Goal: Find specific page/section: Find specific page/section

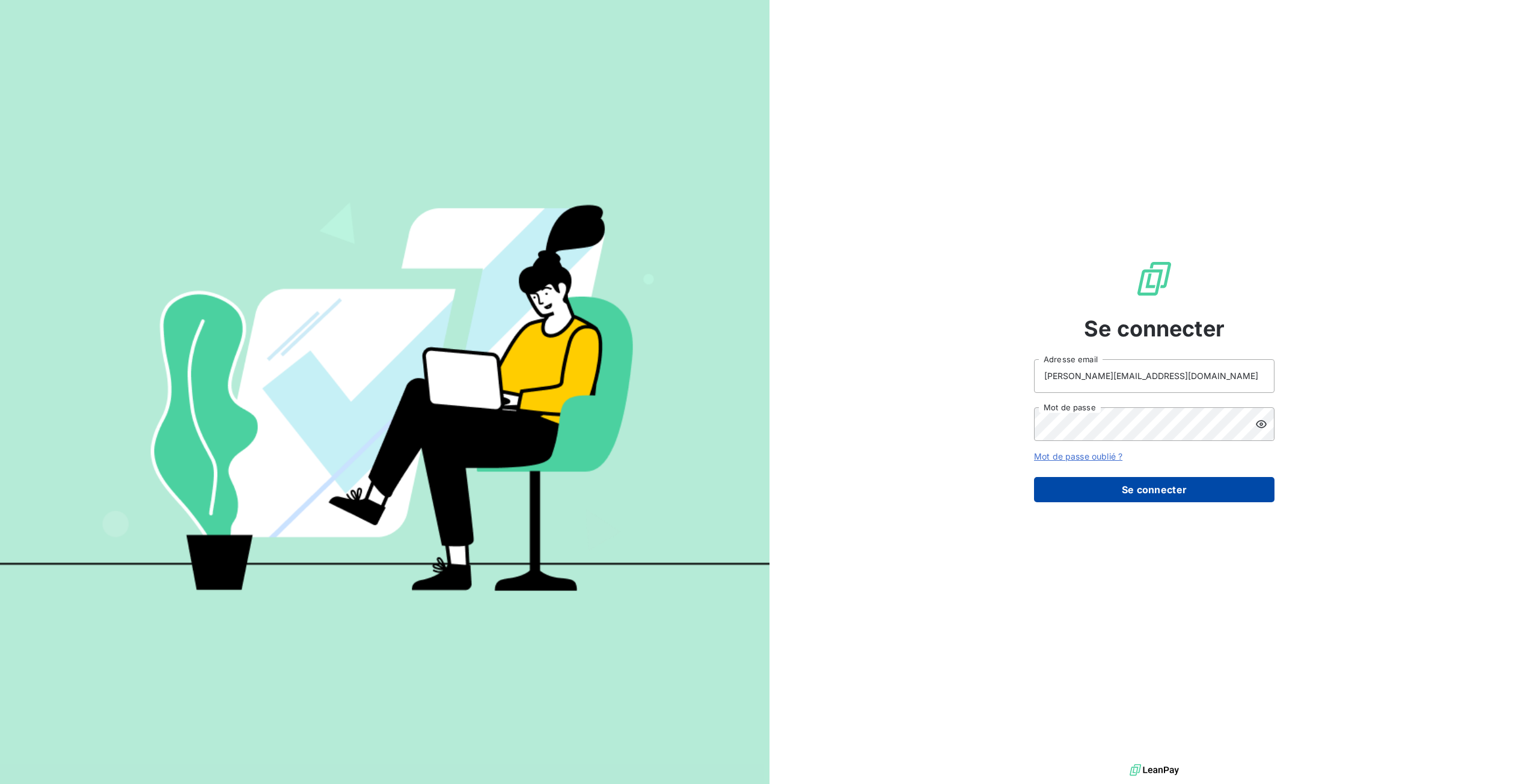
click at [1199, 492] on button "Se connecter" at bounding box center [1154, 489] width 241 height 25
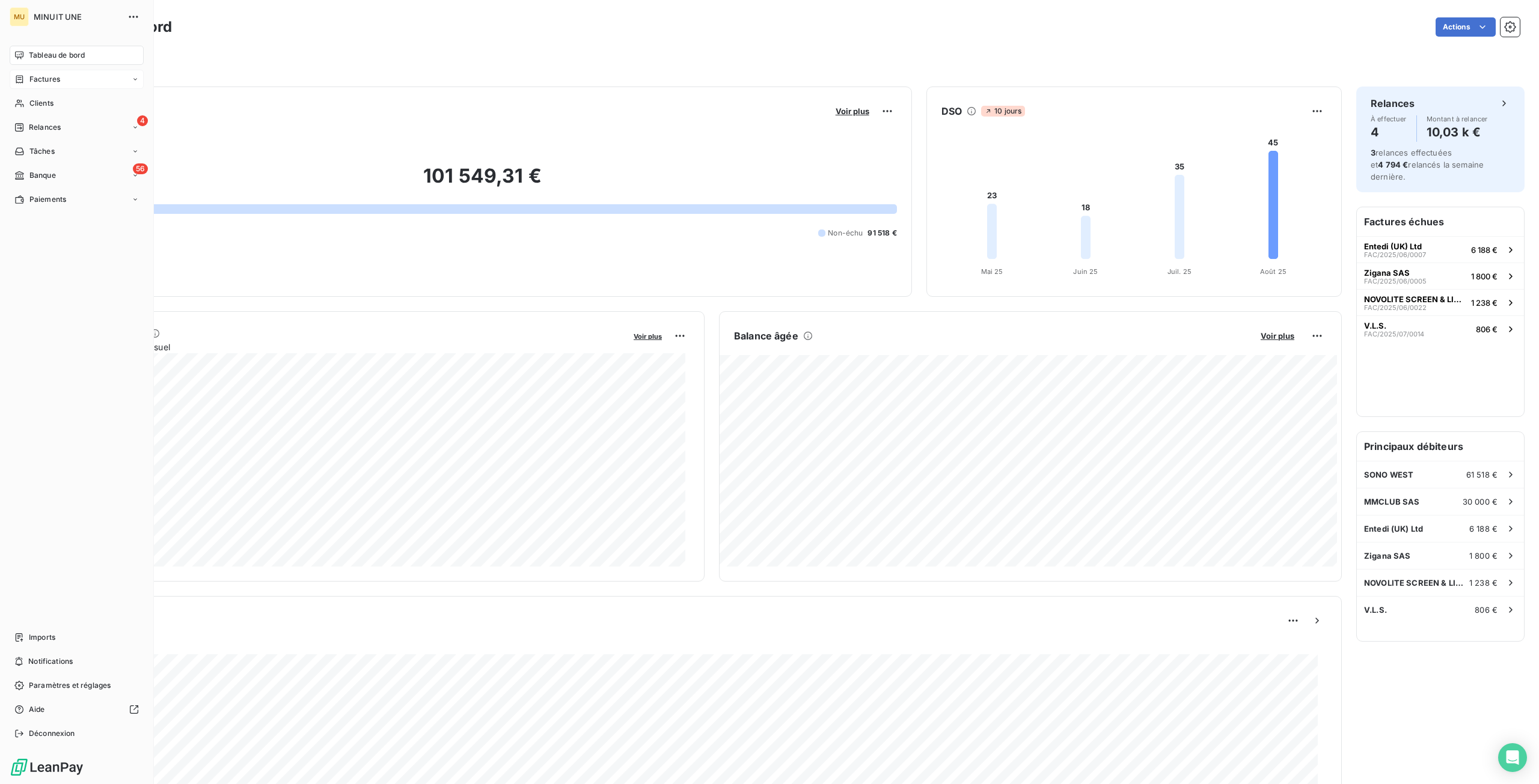
click at [46, 78] on span "Factures" at bounding box center [45, 79] width 31 height 10
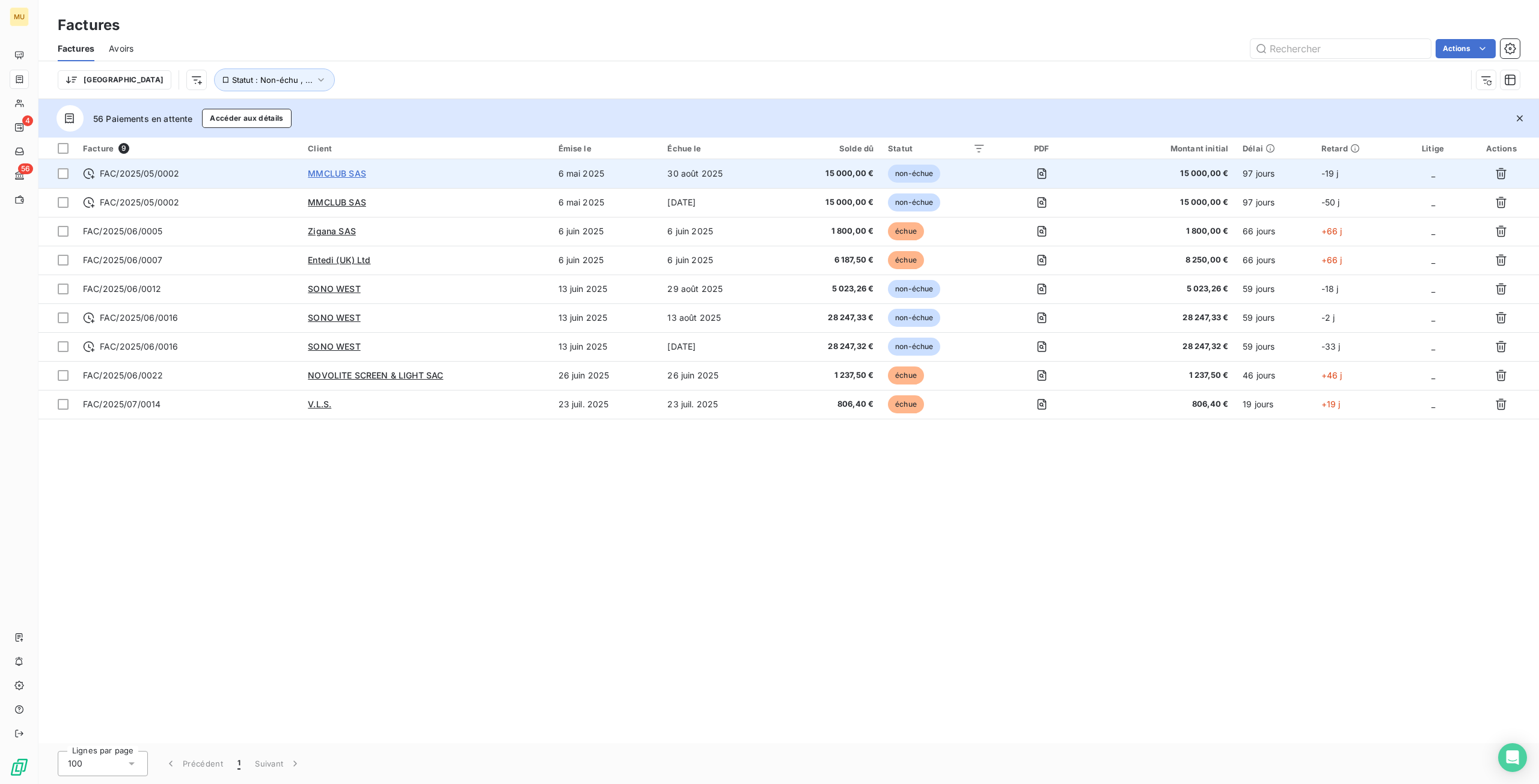
click at [351, 175] on span "MMCLUB SAS" at bounding box center [336, 173] width 59 height 10
click at [153, 178] on span "FAC/2025/05/0002" at bounding box center [139, 173] width 79 height 12
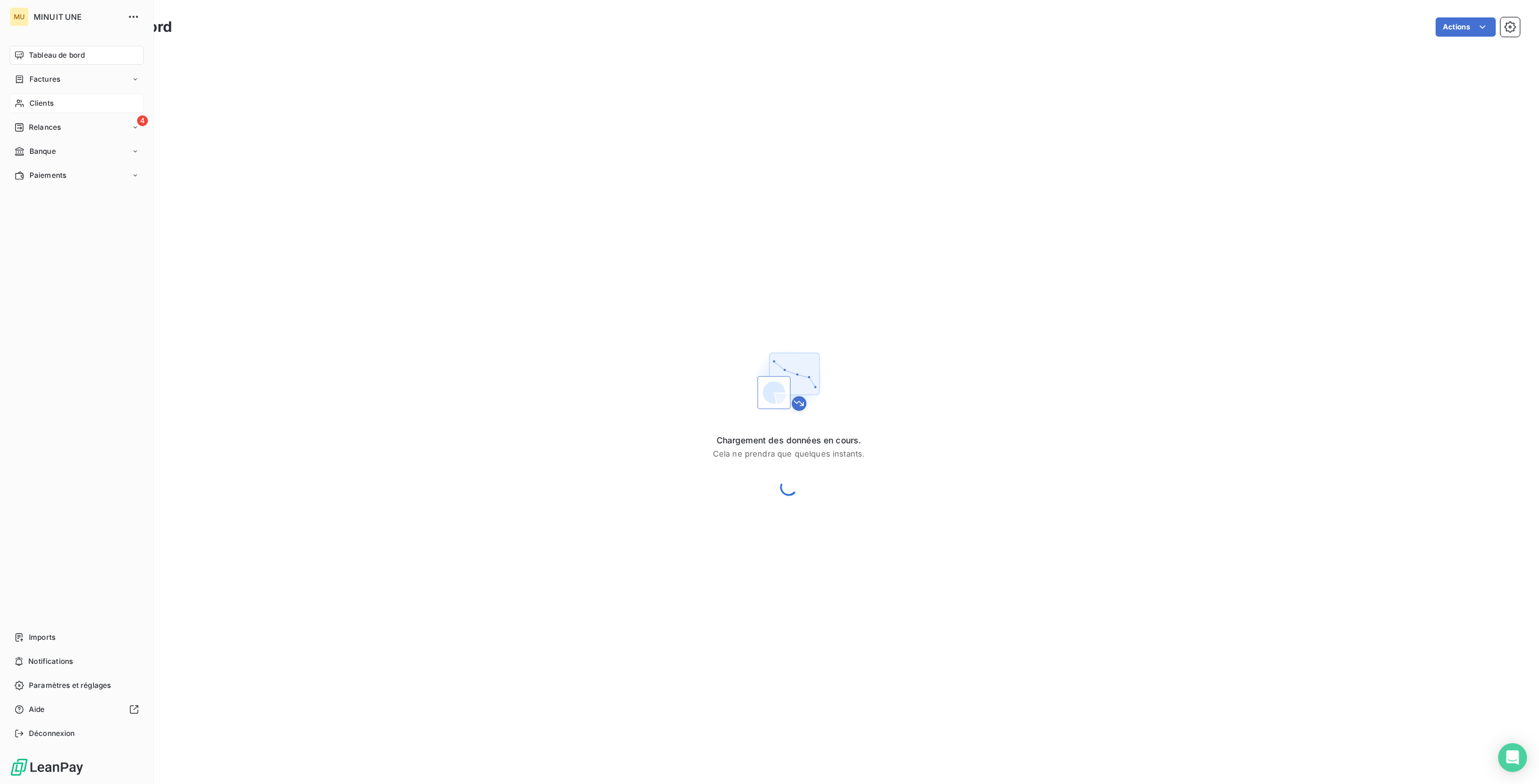
click at [61, 109] on div "Clients" at bounding box center [76, 104] width 134 height 19
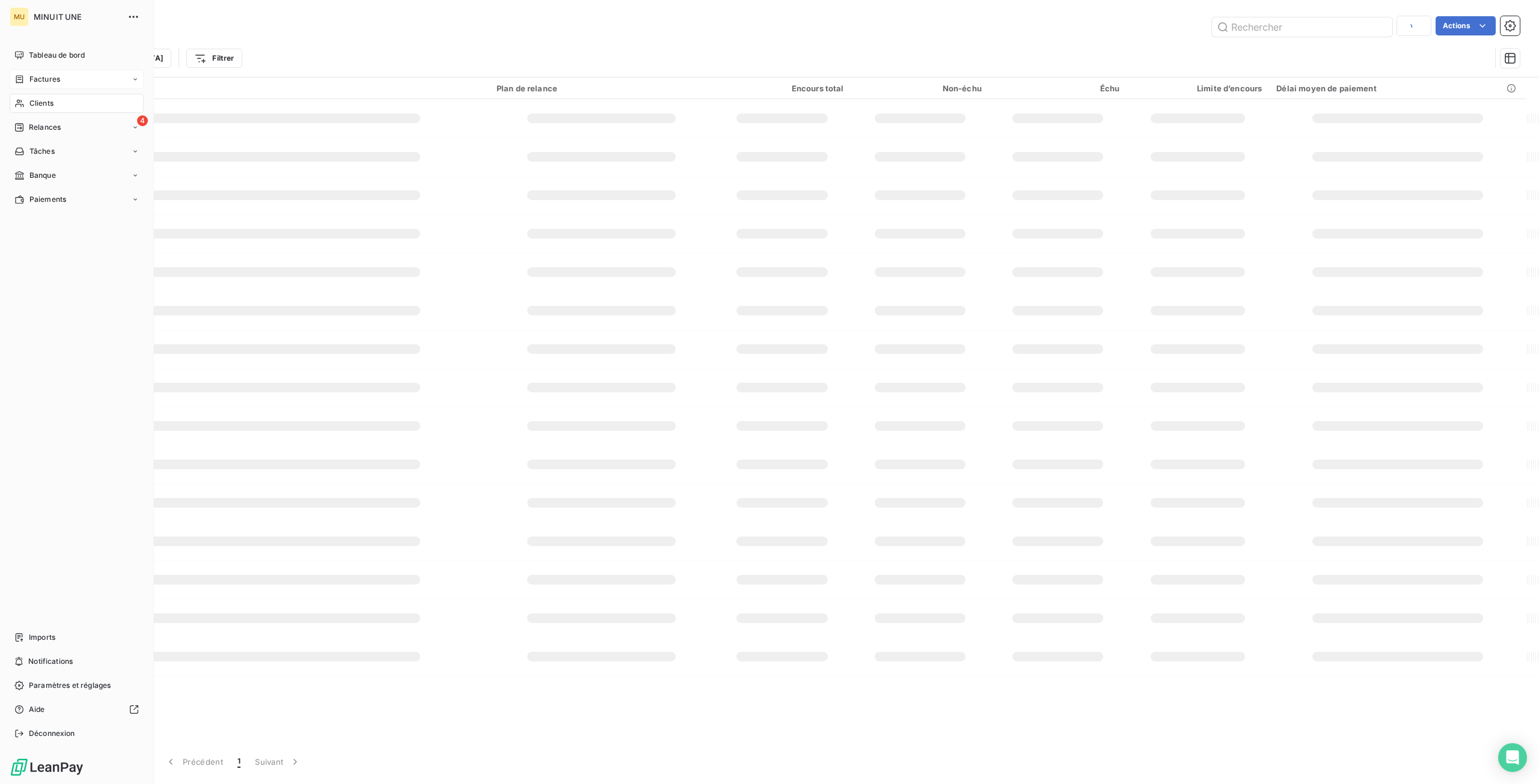
click at [20, 78] on icon at bounding box center [19, 79] width 7 height 8
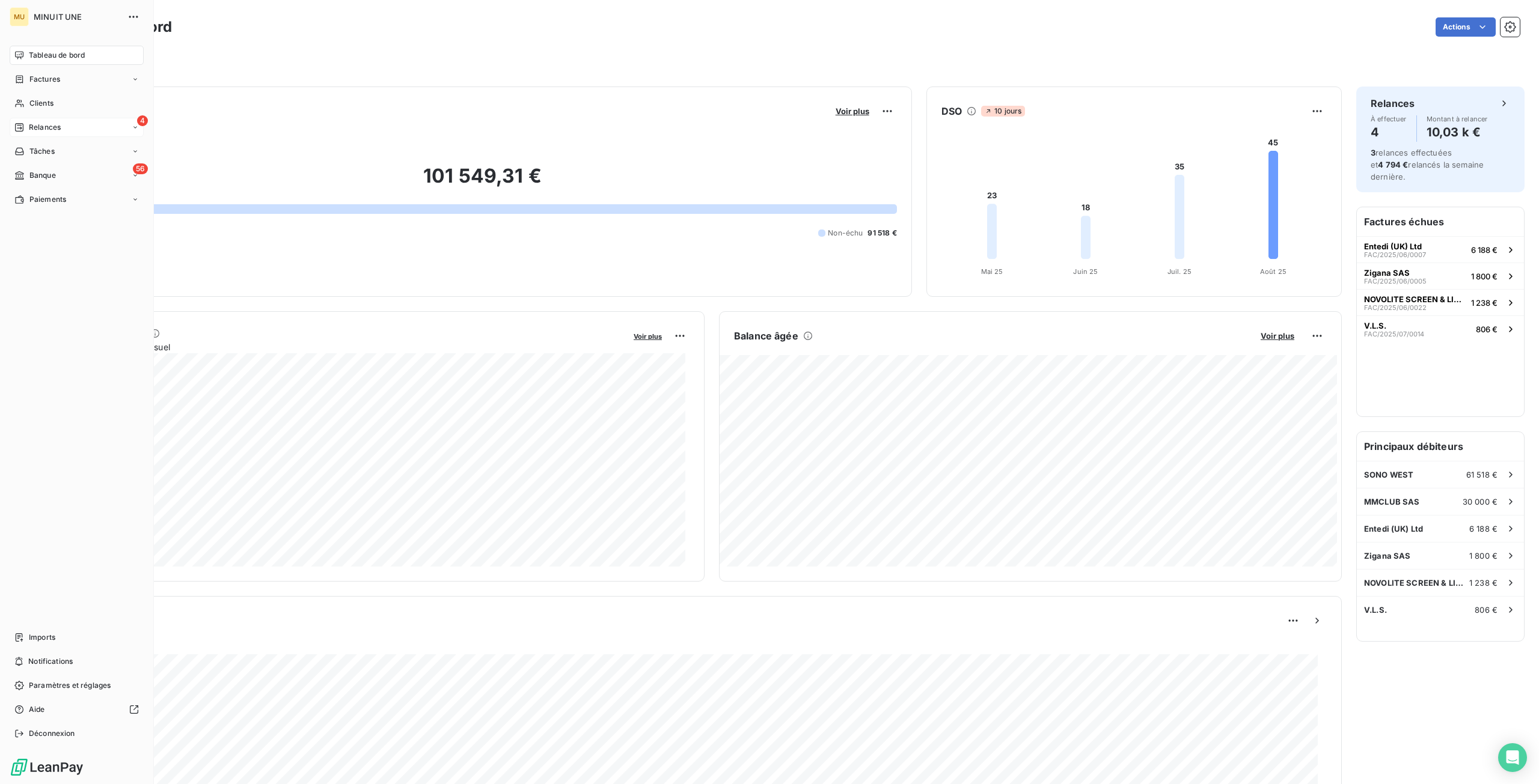
click at [23, 132] on icon at bounding box center [19, 128] width 10 height 10
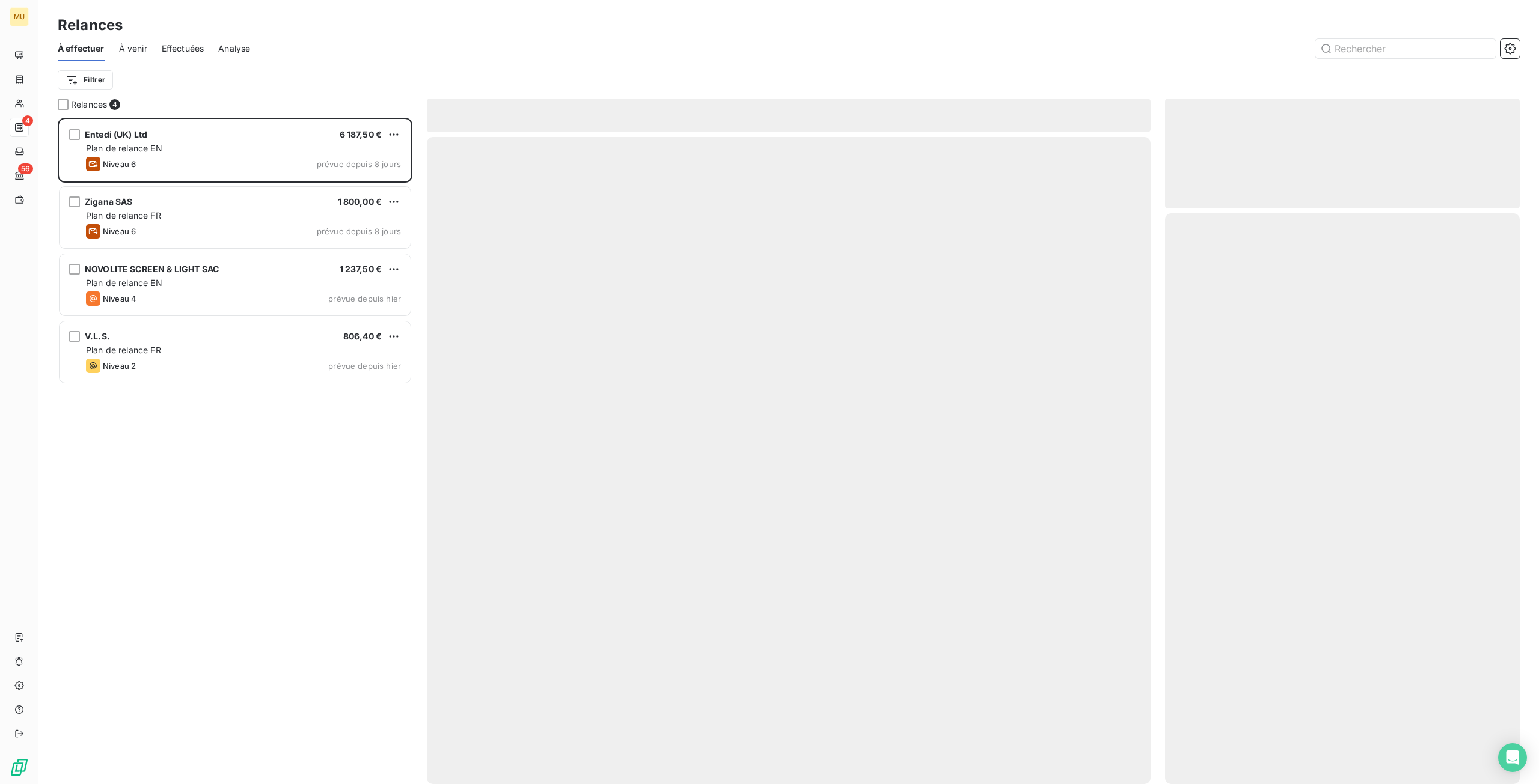
scroll to position [657, 346]
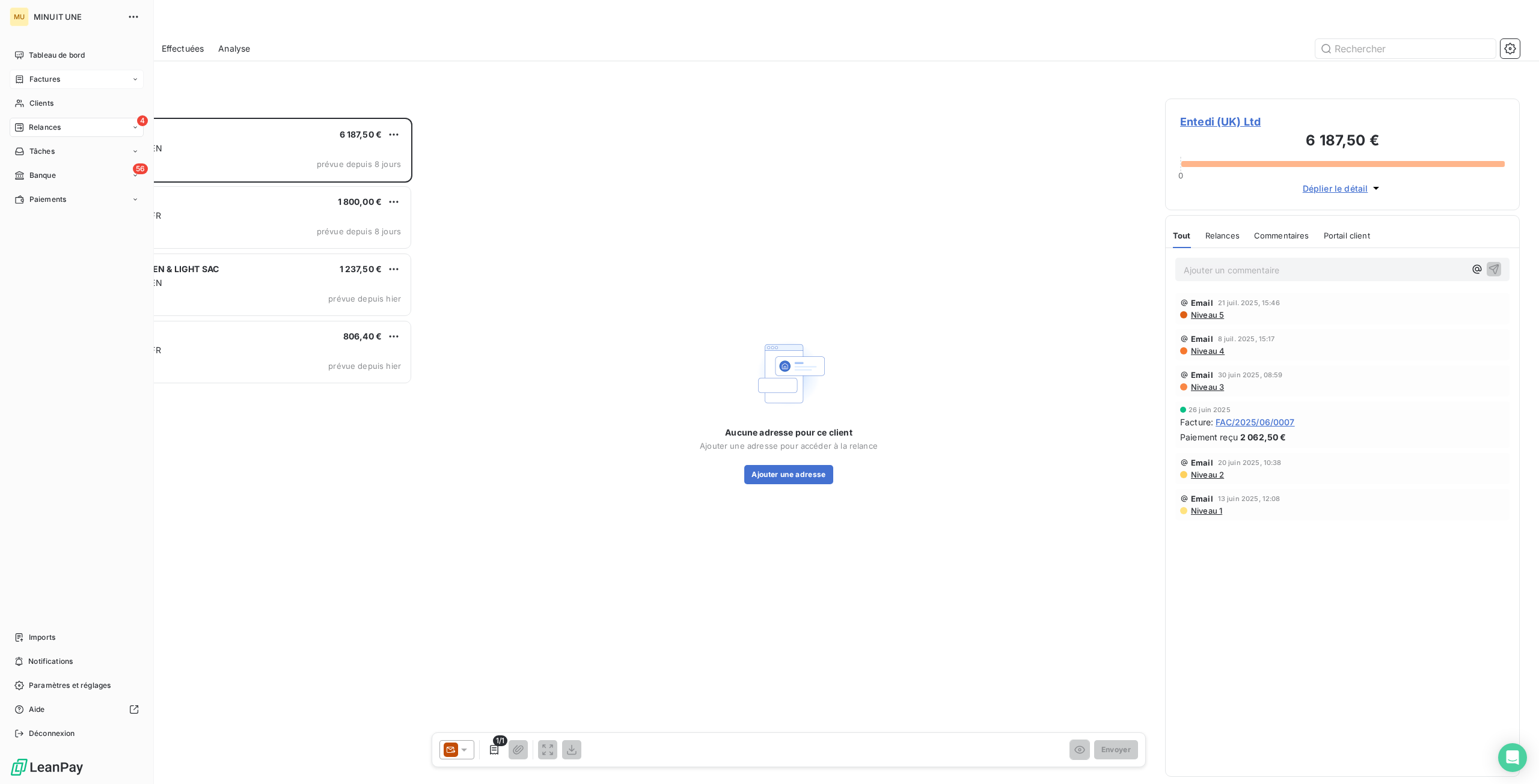
click at [30, 83] on span "Factures" at bounding box center [45, 79] width 31 height 10
